Goal: Information Seeking & Learning: Learn about a topic

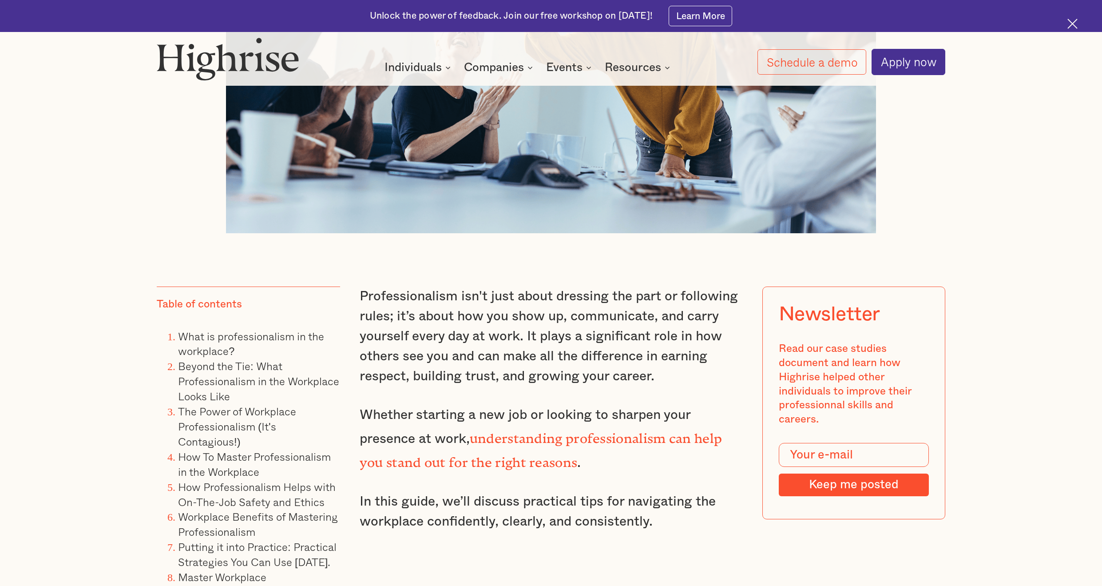
scroll to position [622, 0]
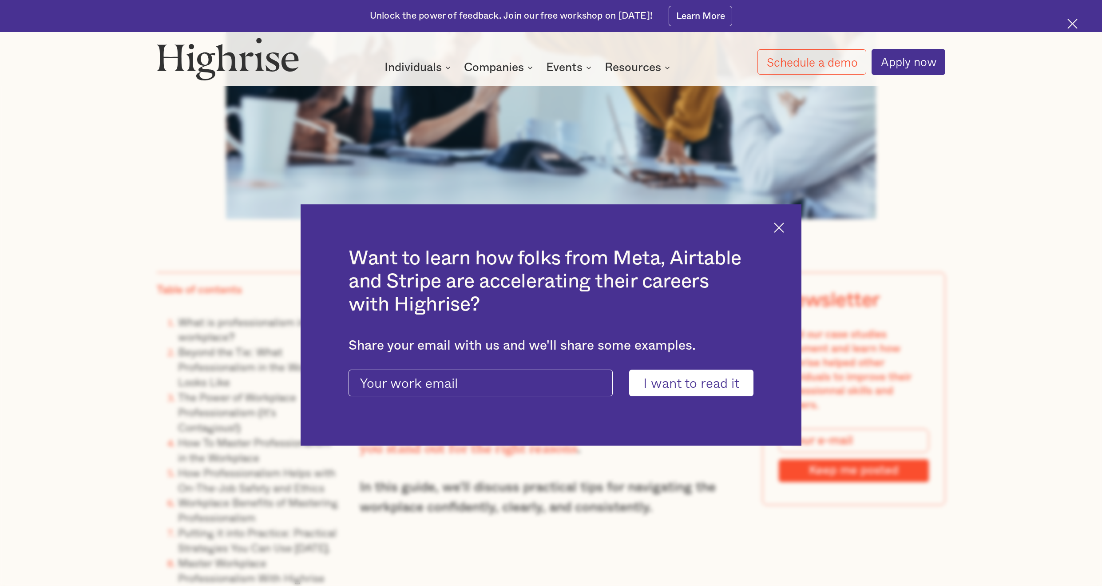
click at [782, 227] on img at bounding box center [779, 227] width 10 height 10
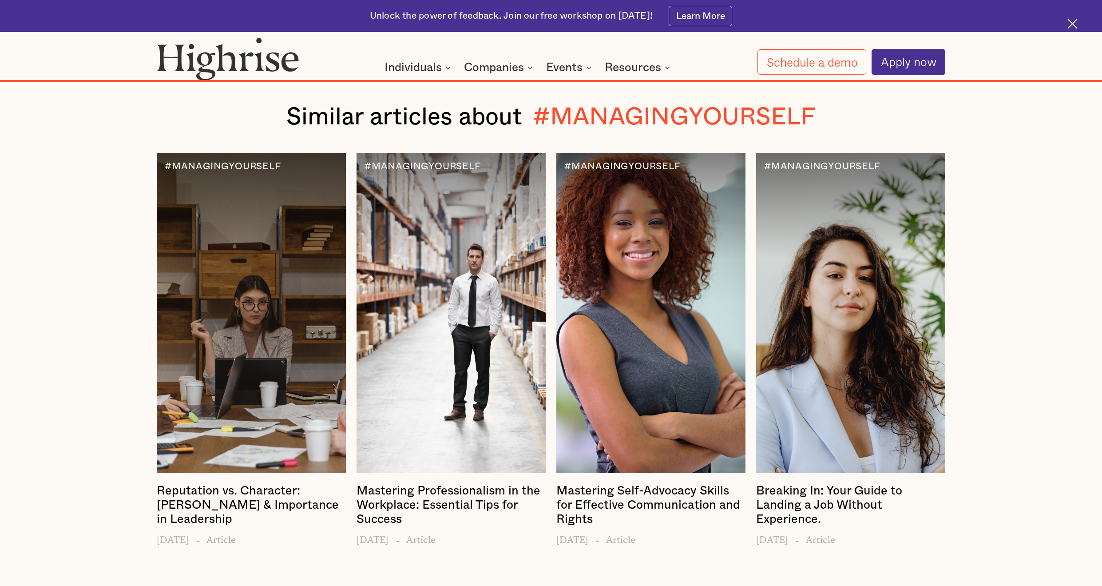
scroll to position [10566, 0]
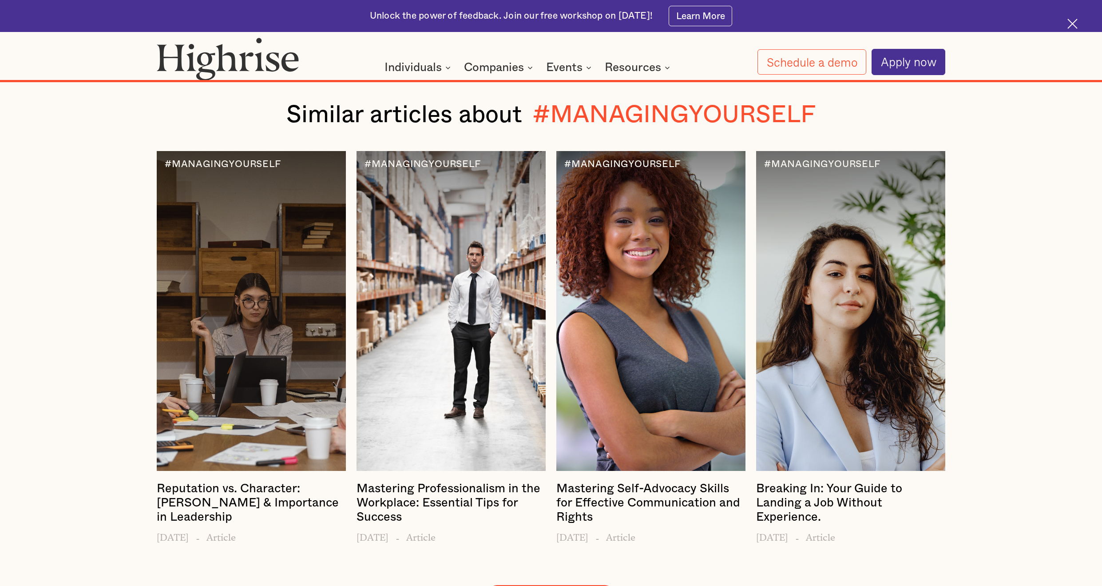
click at [525, 585] on link "SEE ALL ARTICLES" at bounding box center [550, 597] width 131 height 24
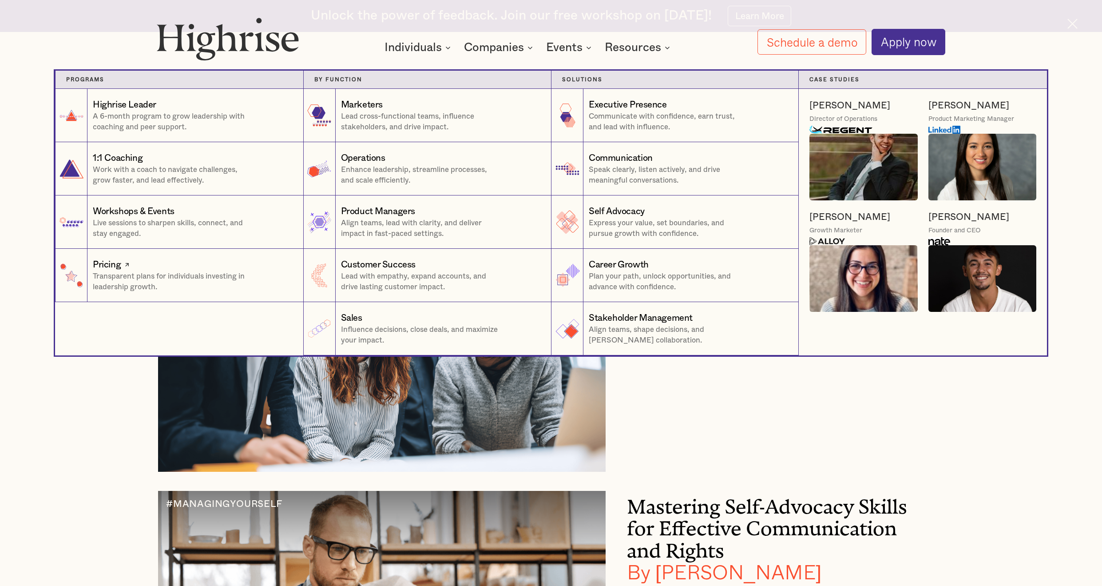
click at [229, 281] on p "Transparent plans for individuals investing in leadership growth." at bounding box center [173, 281] width 160 height 21
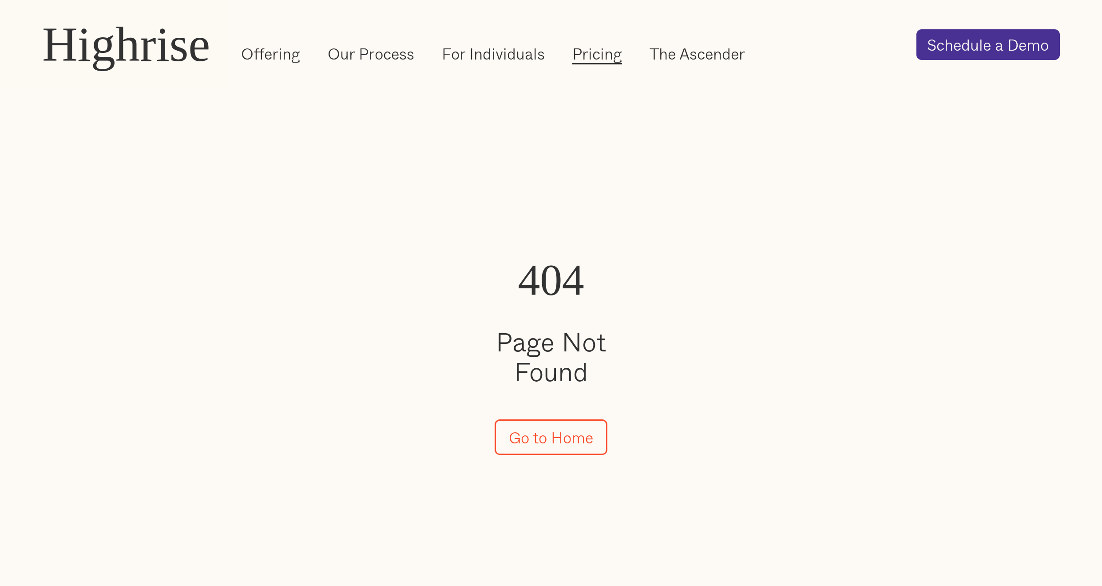
click at [581, 51] on link "Pricing" at bounding box center [597, 53] width 50 height 21
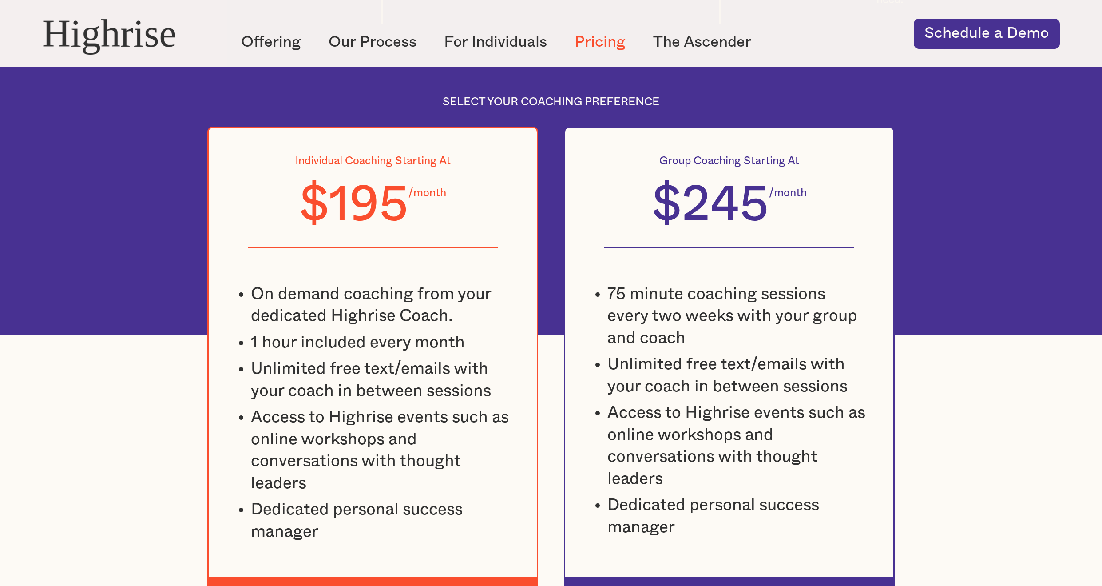
scroll to position [799, 0]
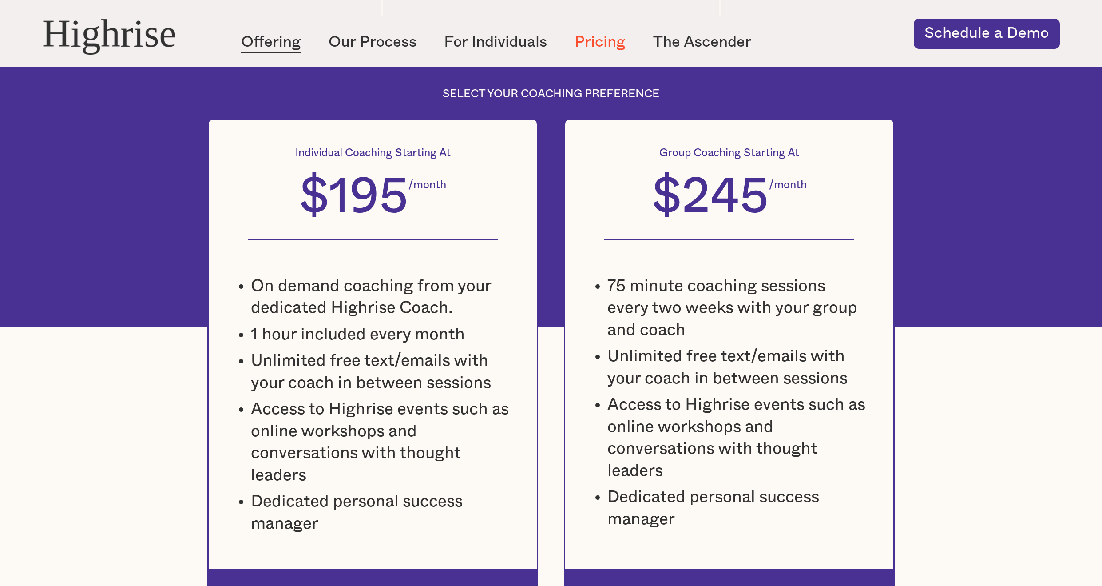
click at [284, 37] on link "Offering" at bounding box center [271, 42] width 60 height 21
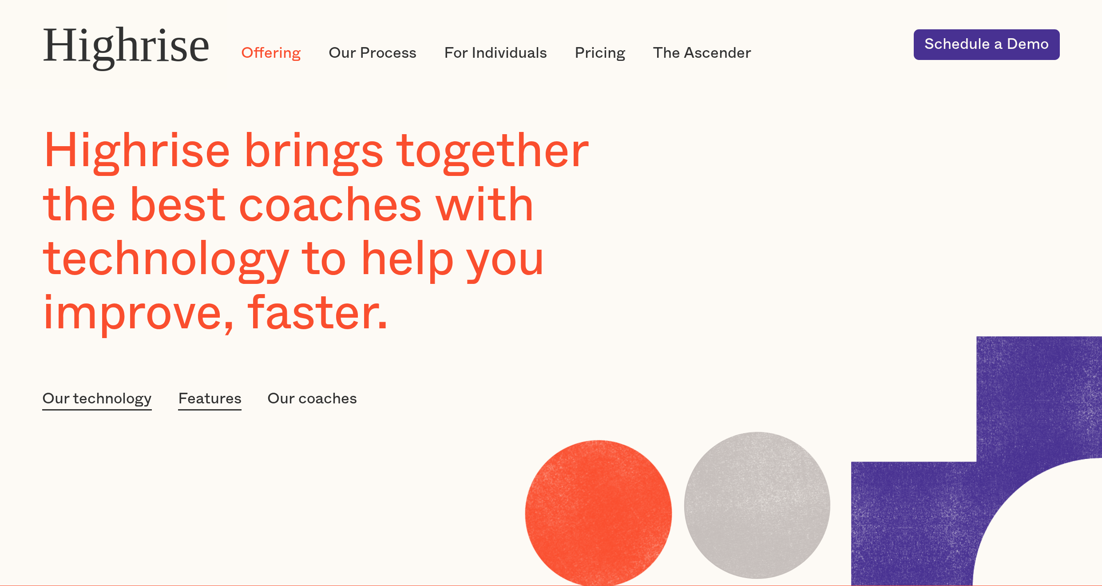
click at [343, 401] on link "Our coaches" at bounding box center [312, 399] width 90 height 22
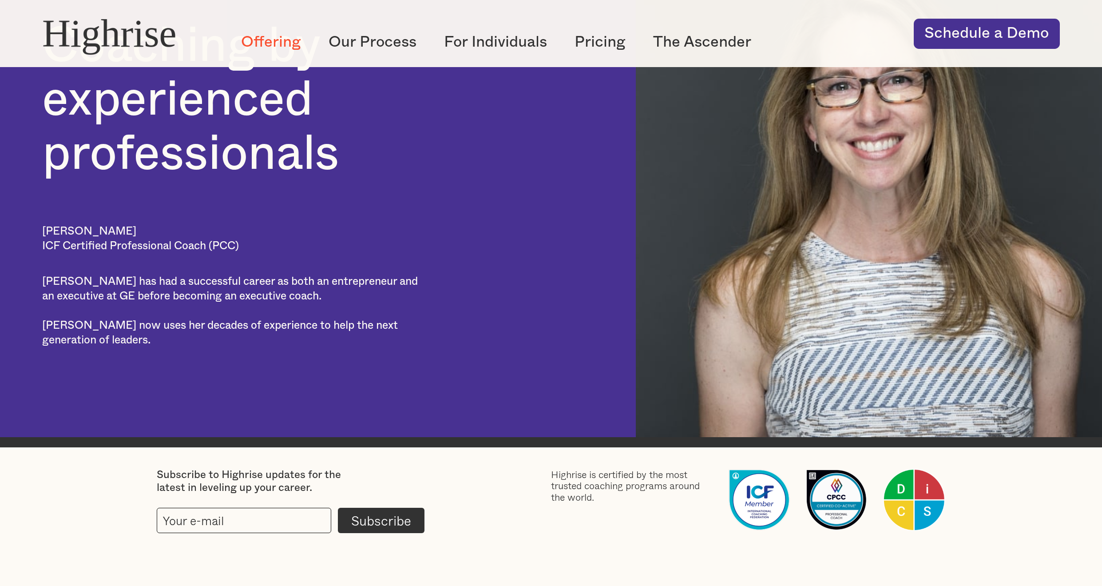
scroll to position [1648, 0]
